Goal: Information Seeking & Learning: Learn about a topic

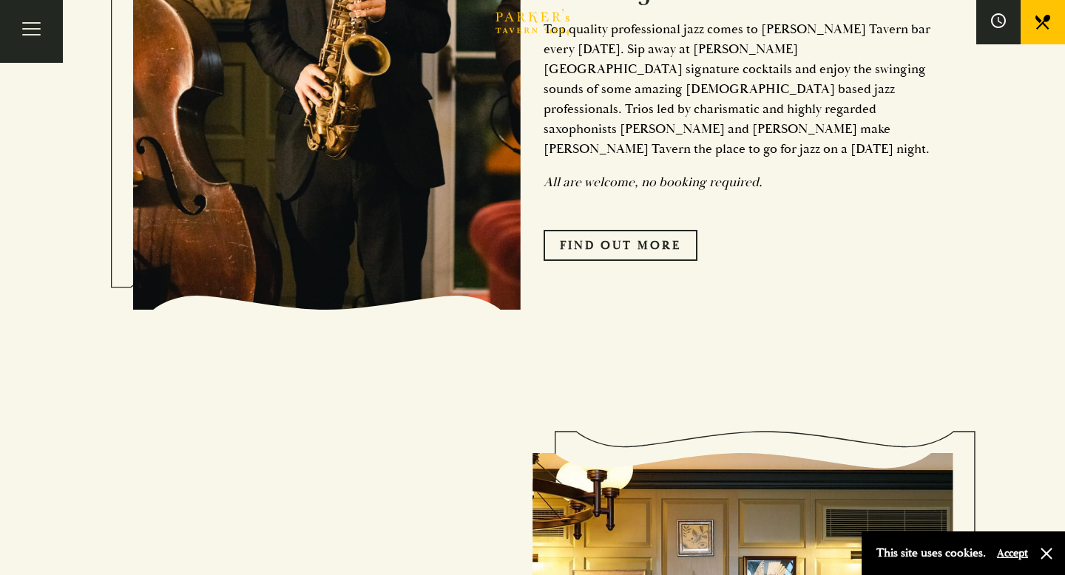
scroll to position [589, 0]
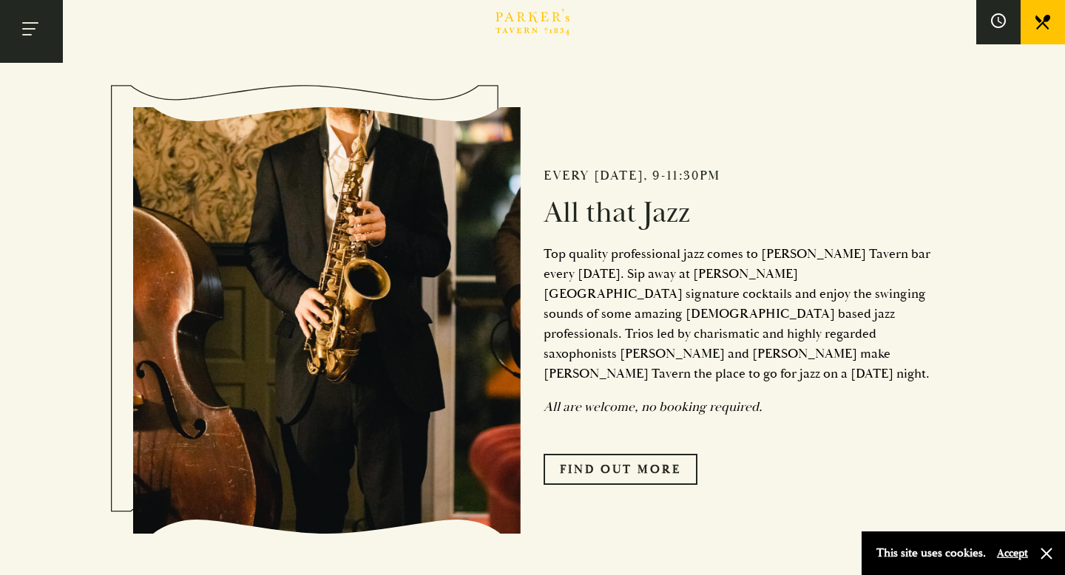
click at [24, 27] on button "Toggle navigation" at bounding box center [31, 31] width 63 height 63
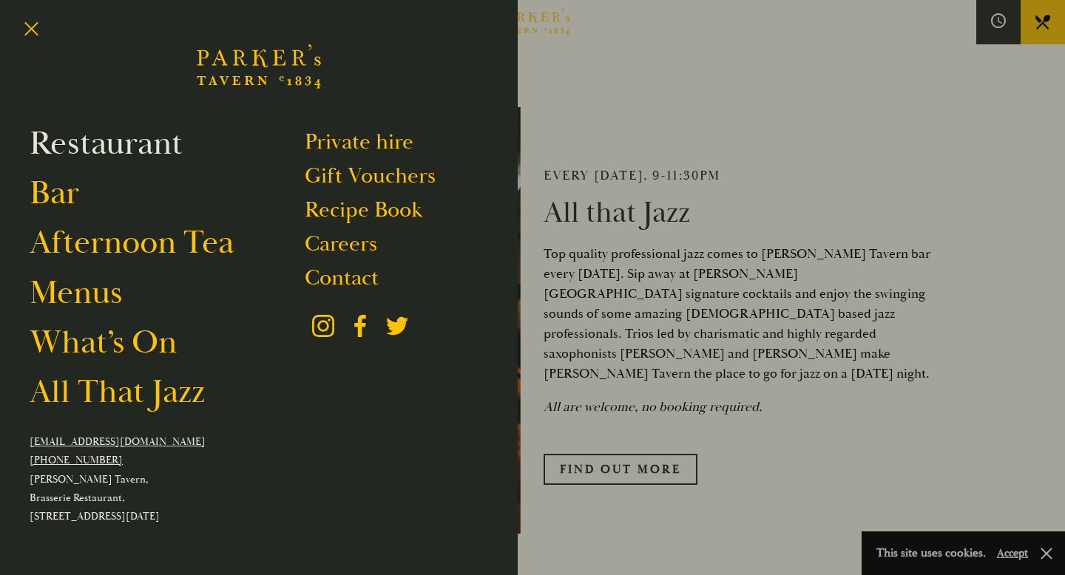
click at [118, 149] on link "Restaurant" at bounding box center [106, 143] width 153 height 41
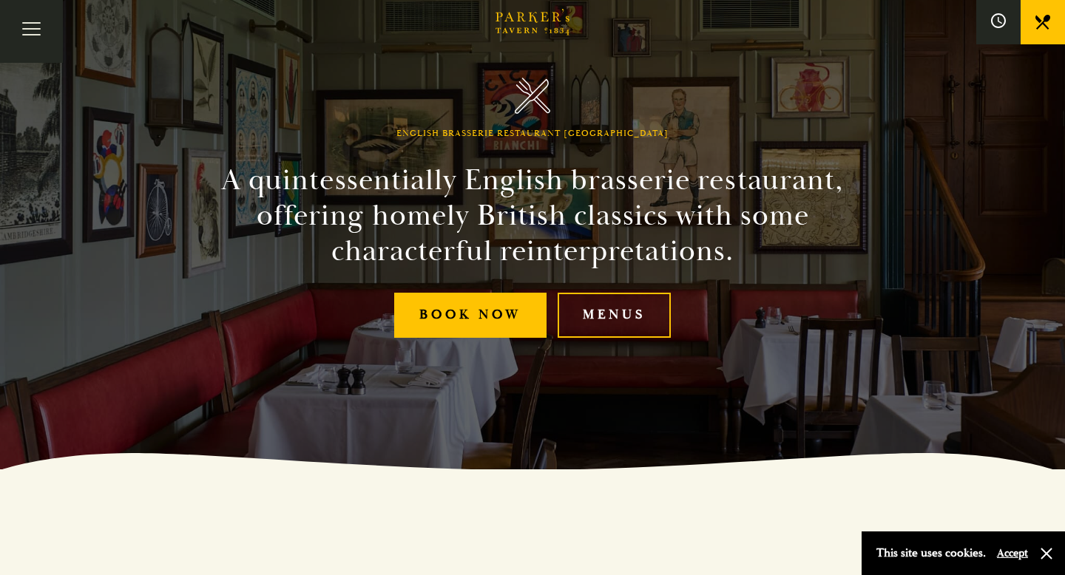
scroll to position [269, 0]
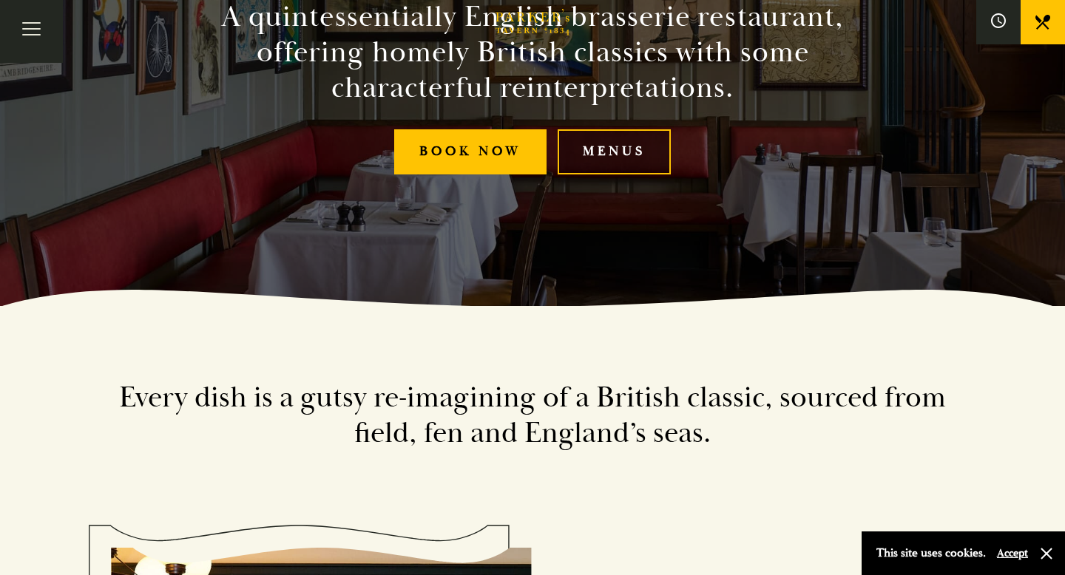
click at [626, 166] on link "Menus" at bounding box center [614, 151] width 113 height 45
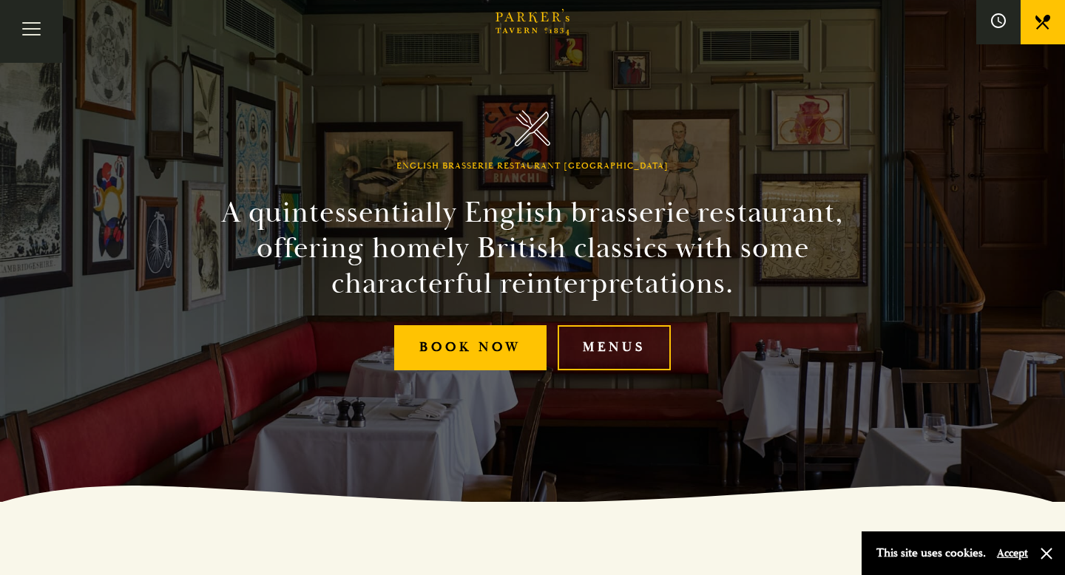
scroll to position [0, 0]
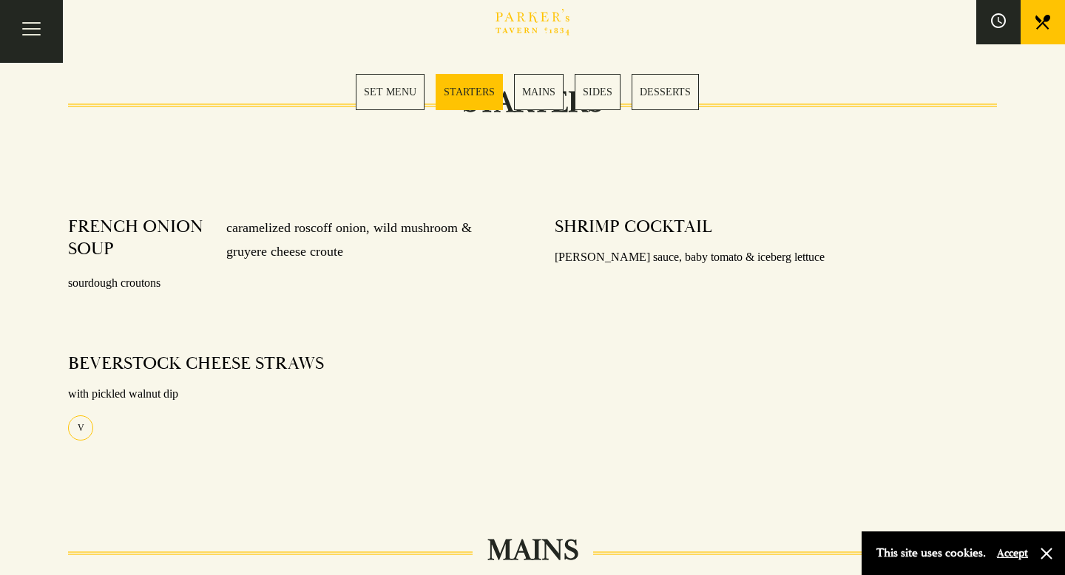
scroll to position [631, 0]
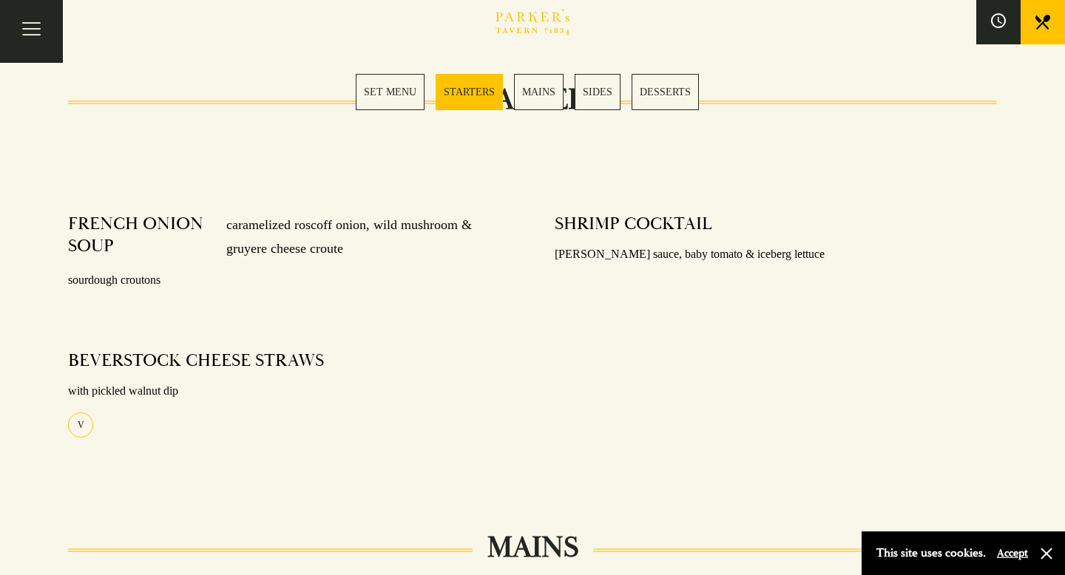
click at [534, 95] on link "MAINS" at bounding box center [539, 92] width 50 height 36
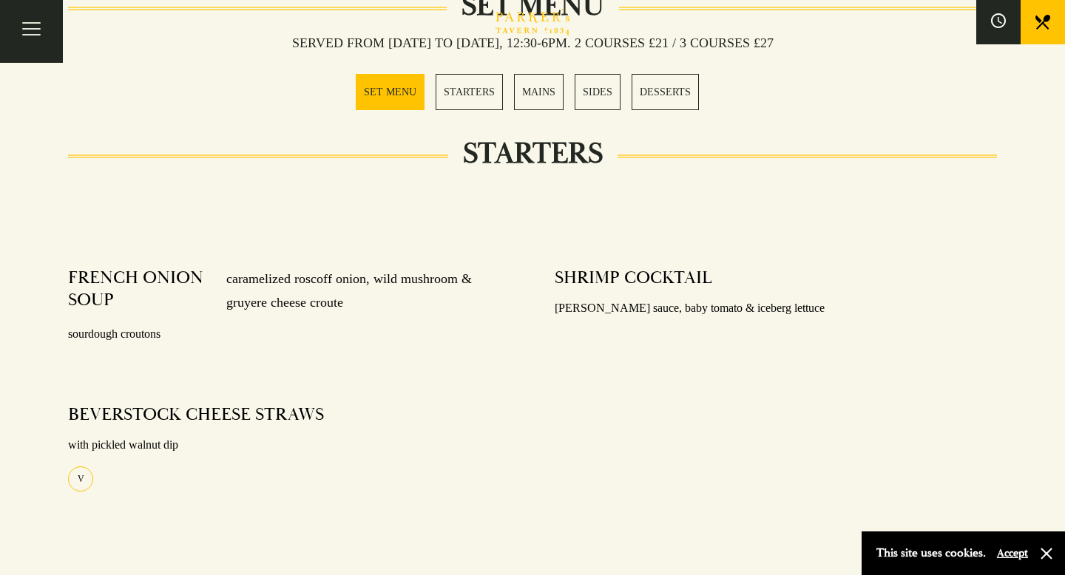
scroll to position [478, 0]
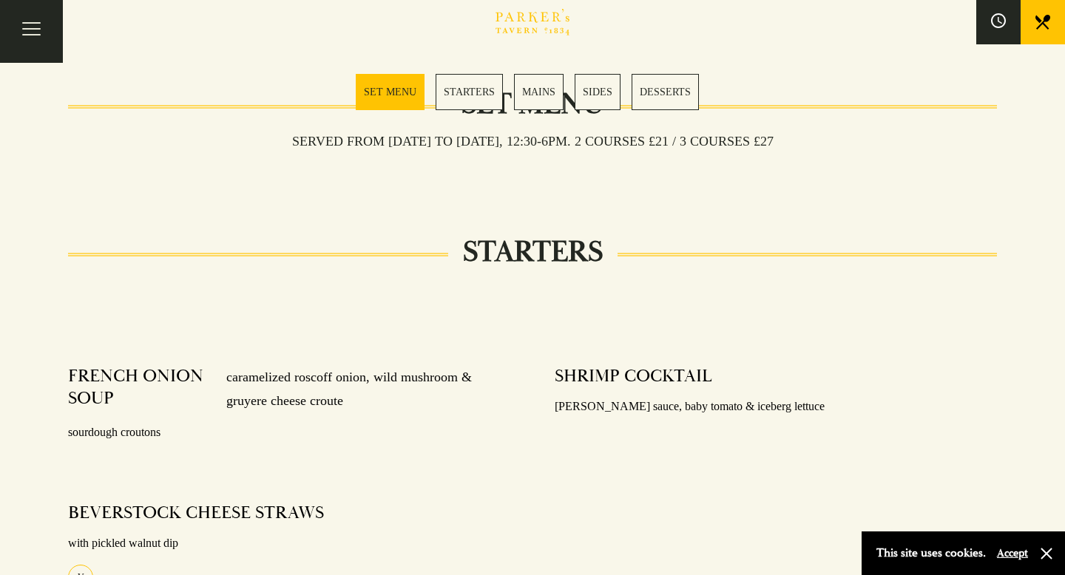
click at [536, 93] on link "MAINS" at bounding box center [539, 92] width 50 height 36
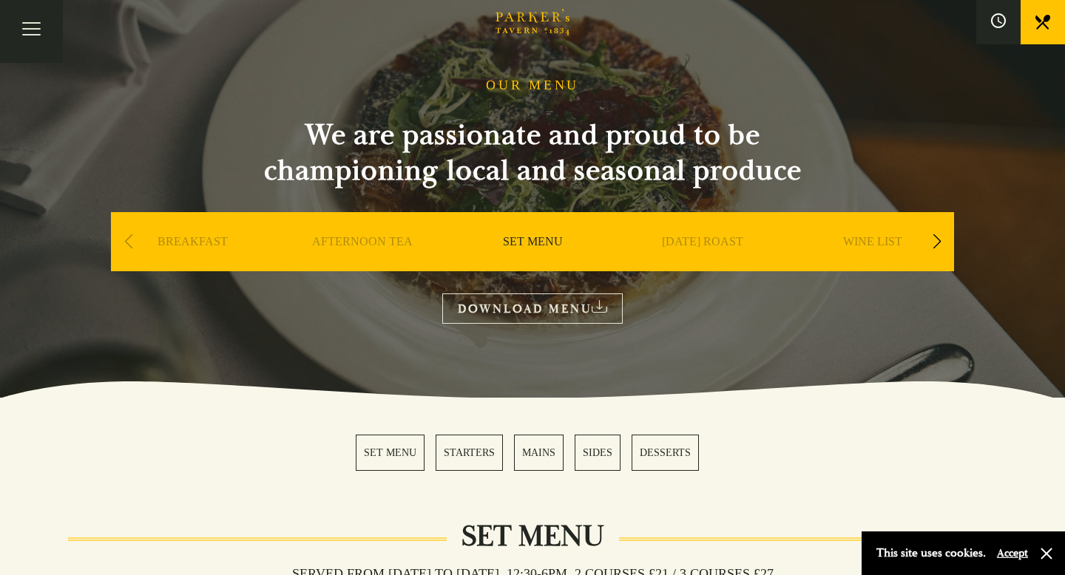
scroll to position [0, 0]
